Goal: Information Seeking & Learning: Check status

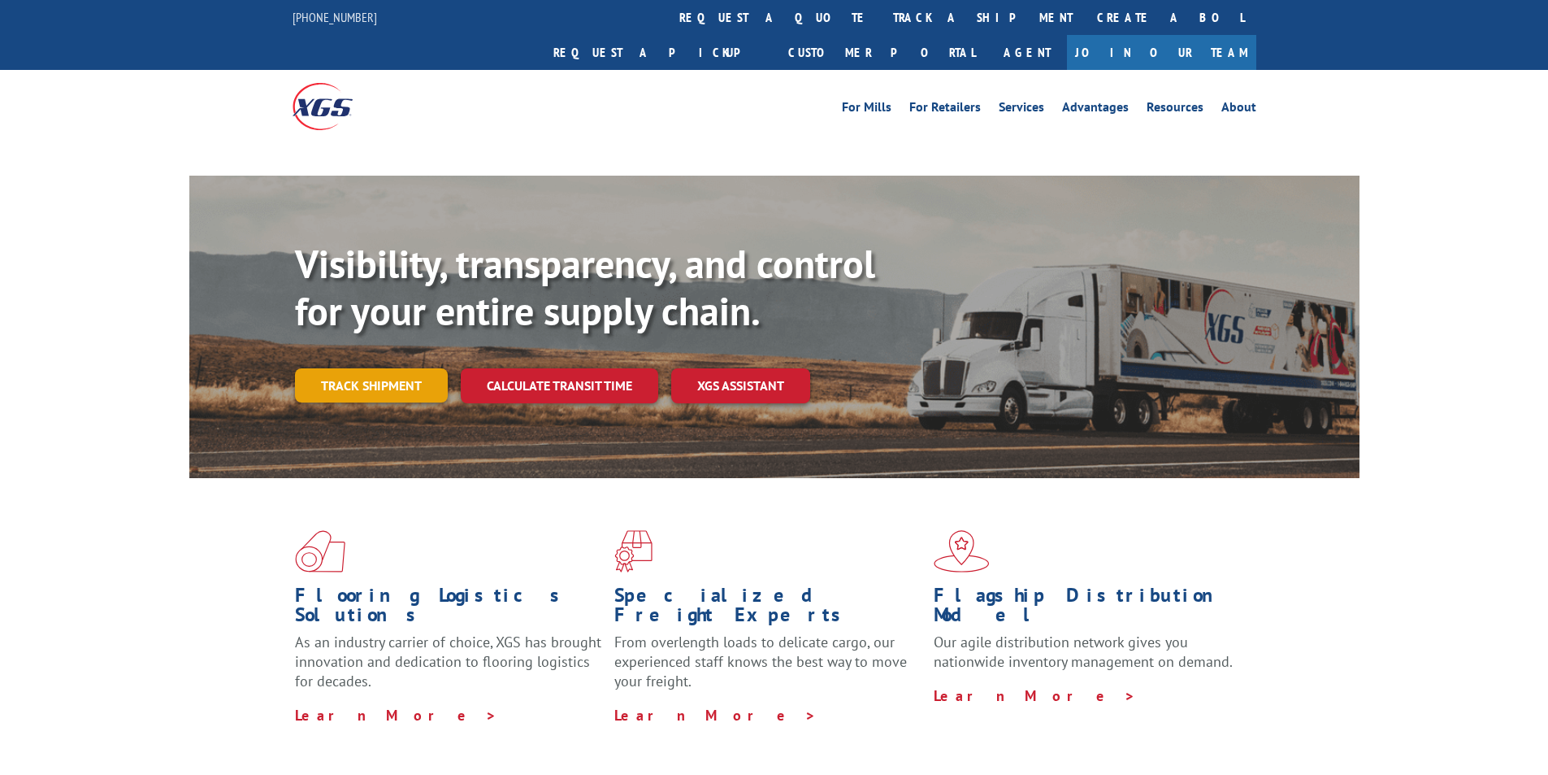
click at [364, 368] on link "Track shipment" at bounding box center [371, 385] width 153 height 34
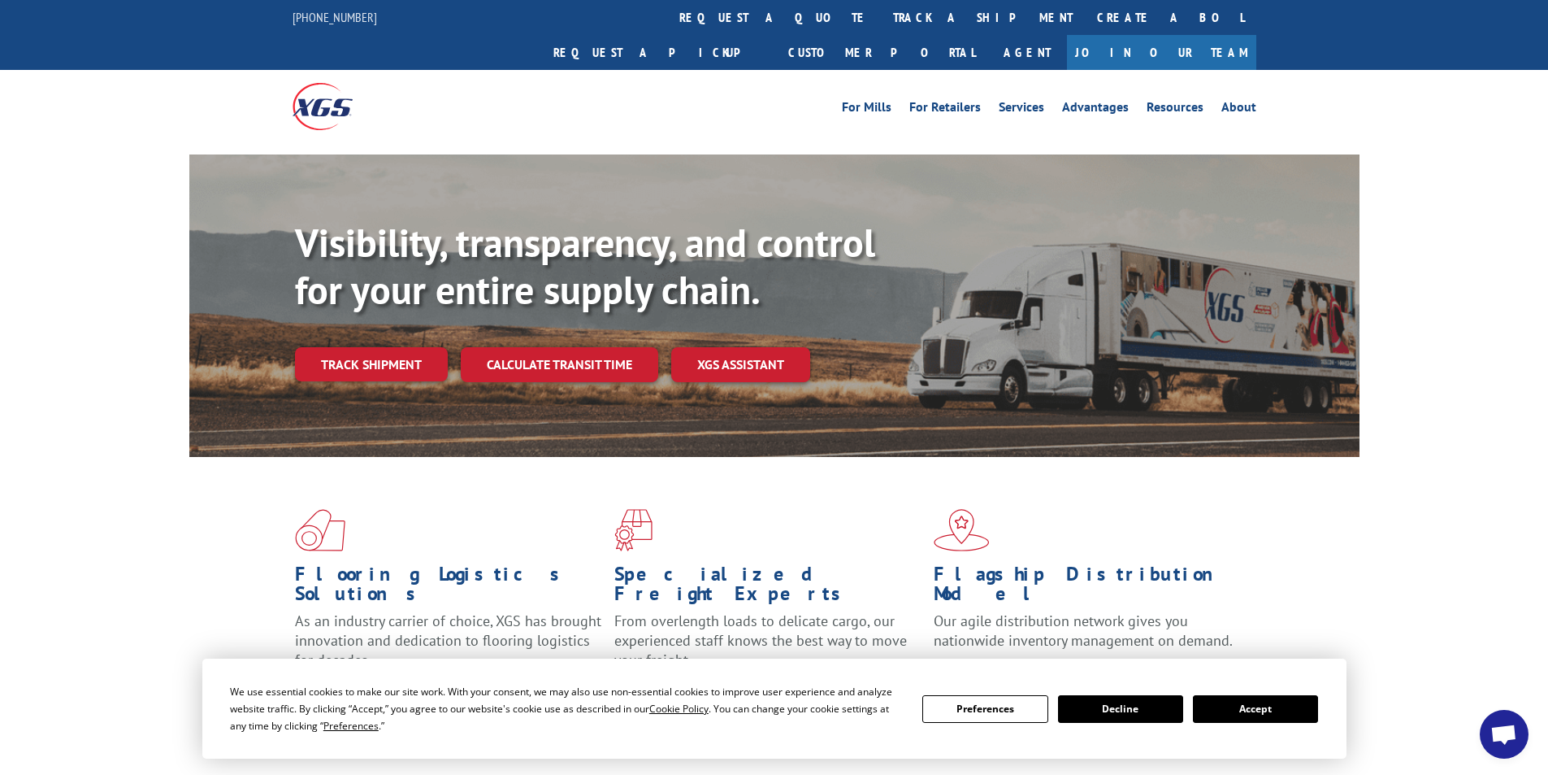
drag, startPoint x: 716, startPoint y: 16, endPoint x: 730, endPoint y: 19, distance: 14.0
click at [881, 15] on link "track a shipment" at bounding box center [983, 17] width 204 height 35
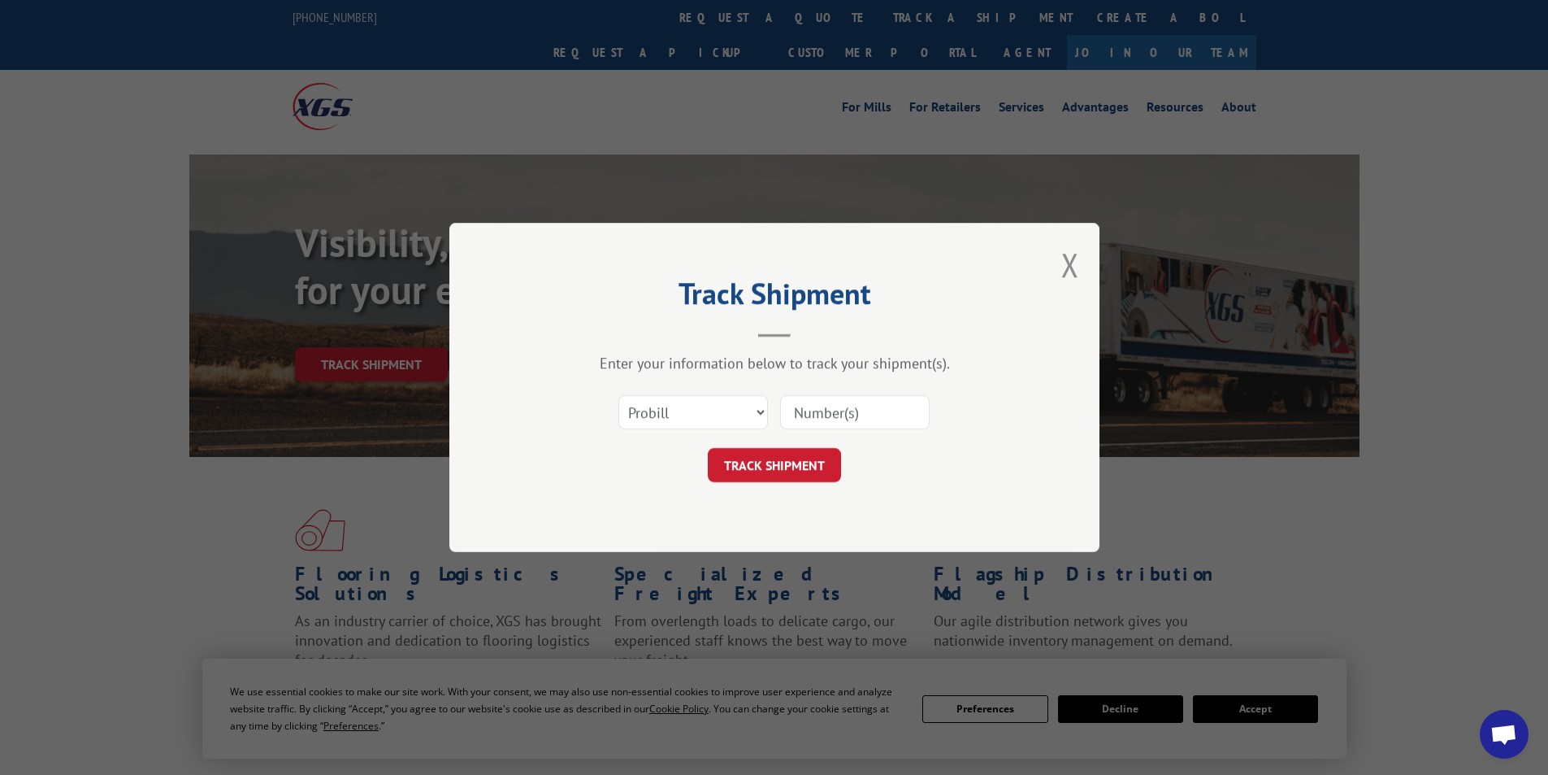
click at [900, 421] on input at bounding box center [855, 412] width 150 height 34
paste input "17386499"
type input "17386499"
click at [774, 458] on button "TRACK SHIPMENT" at bounding box center [774, 465] width 133 height 34
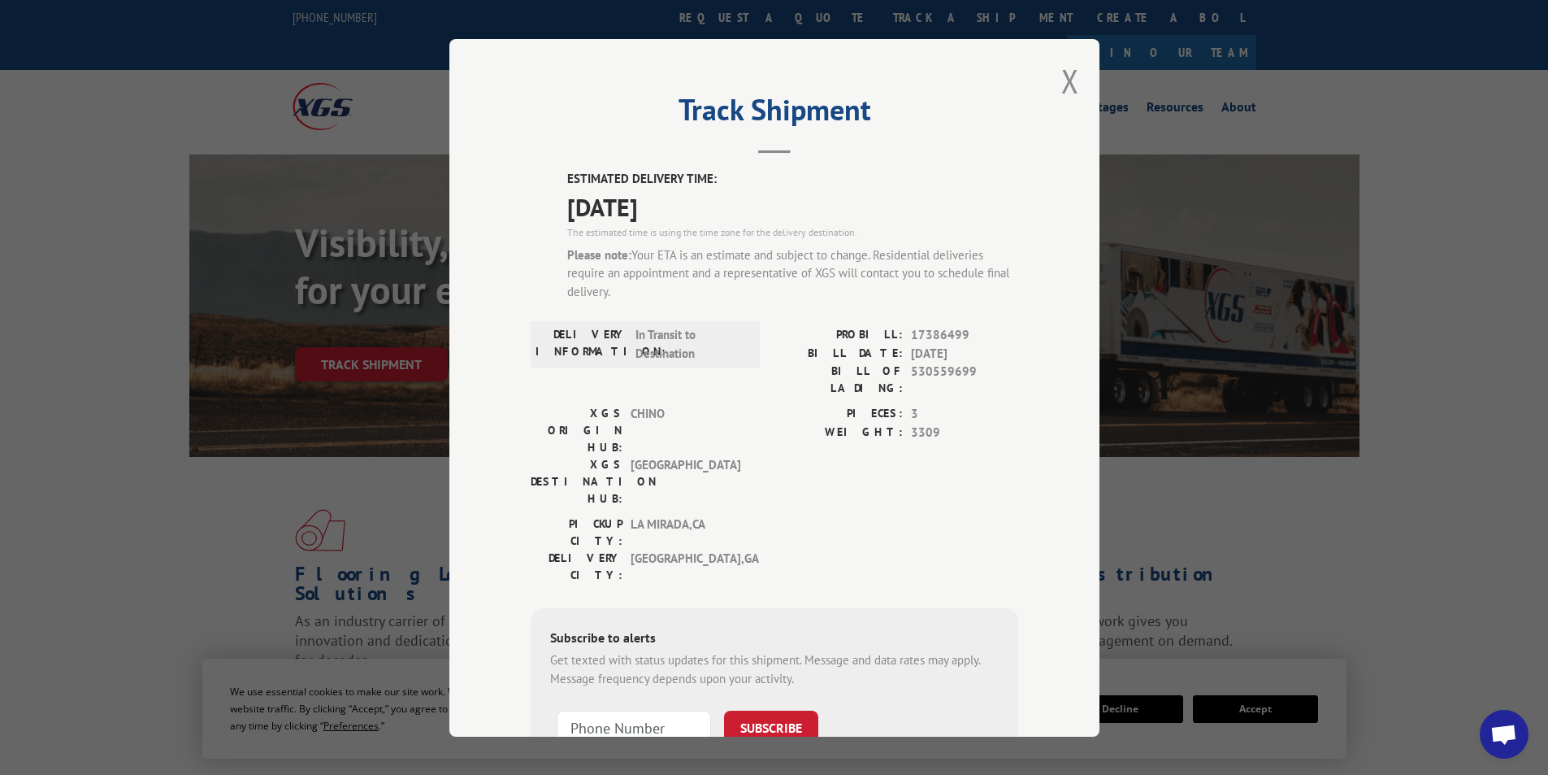
click at [1051, 77] on div "Track Shipment ESTIMATED DELIVERY TIME: [DATE] The estimated time is using the …" at bounding box center [775, 387] width 650 height 697
click at [1053, 82] on div "Track Shipment ESTIMATED DELIVERY TIME: [DATE] The estimated time is using the …" at bounding box center [775, 387] width 650 height 697
click at [1070, 85] on button "Close modal" at bounding box center [1071, 80] width 18 height 43
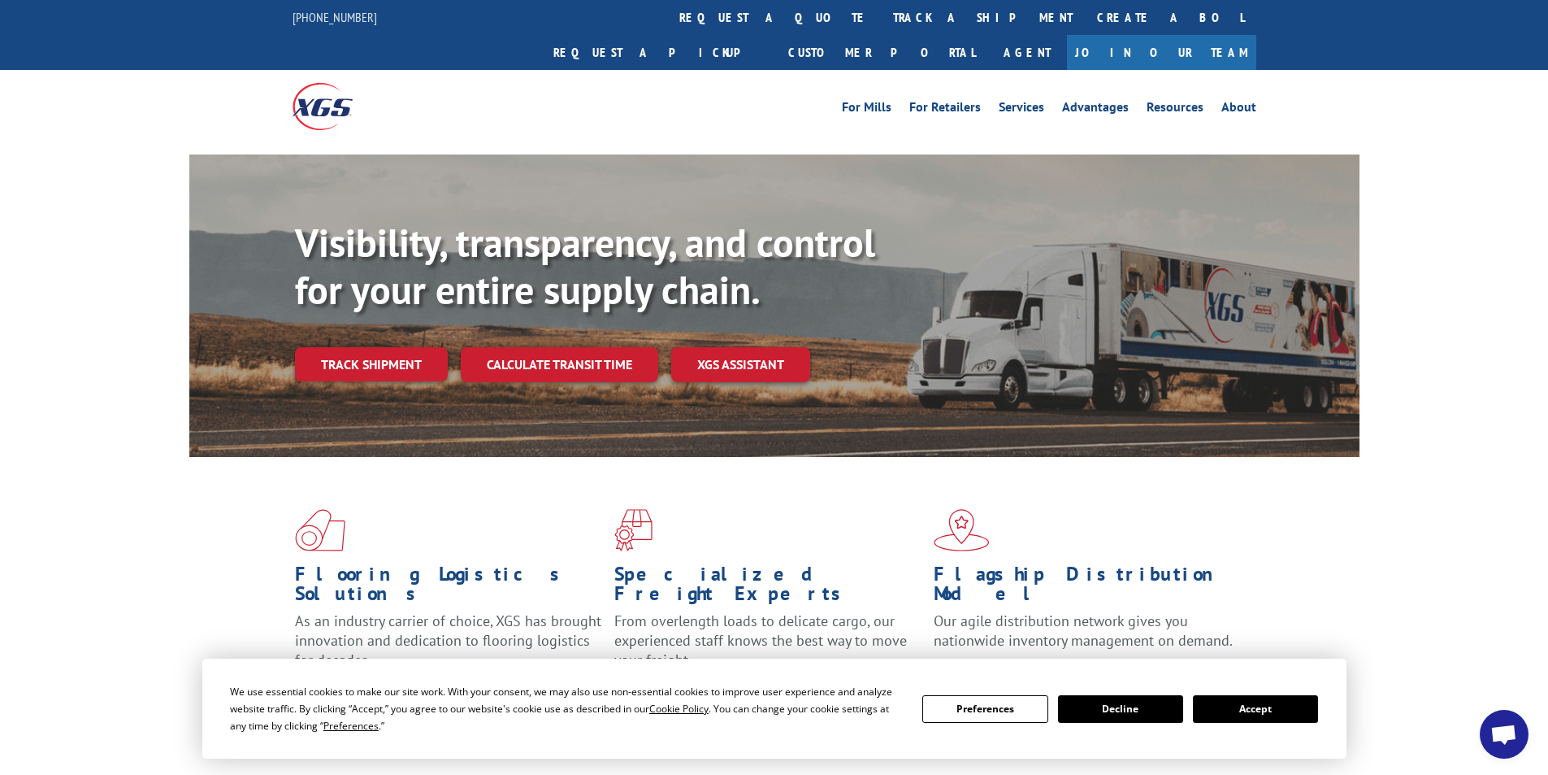
drag, startPoint x: 1205, startPoint y: 404, endPoint x: 546, endPoint y: 724, distance: 732.2
click at [1179, 413] on div "Visibility, transparency, and control for your entire supply chain. Track shipm…" at bounding box center [774, 321] width 1170 height 334
